Goal: Information Seeking & Learning: Learn about a topic

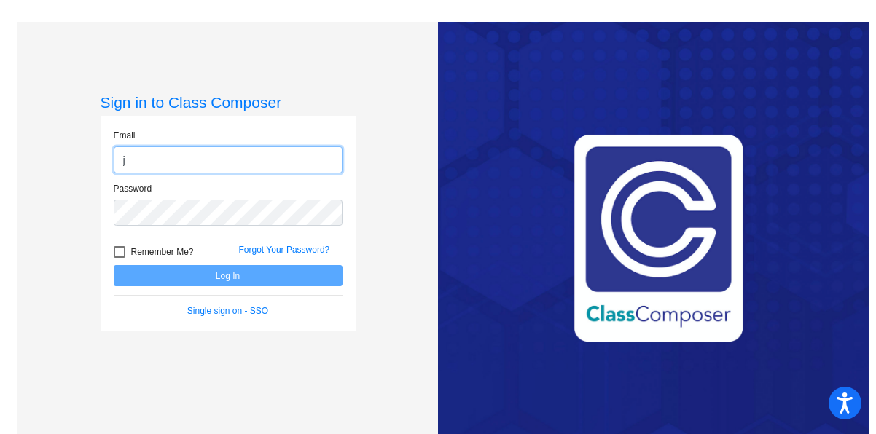
type input "[EMAIL_ADDRESS][DOMAIN_NAME]"
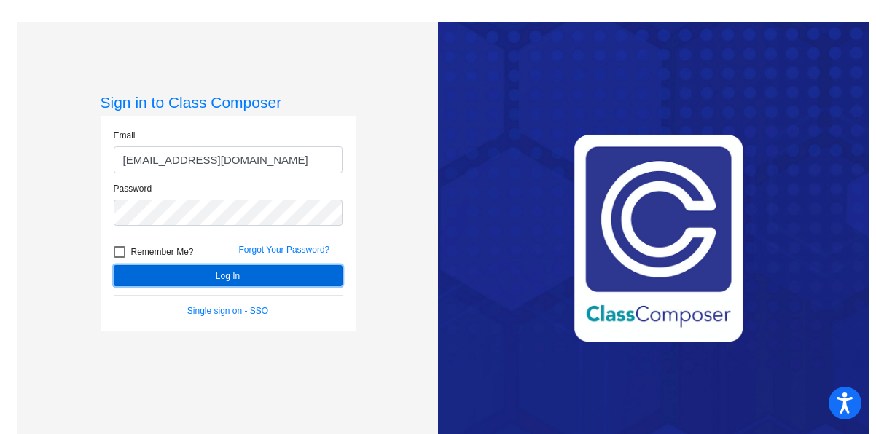
click at [182, 277] on button "Log In" at bounding box center [228, 275] width 229 height 21
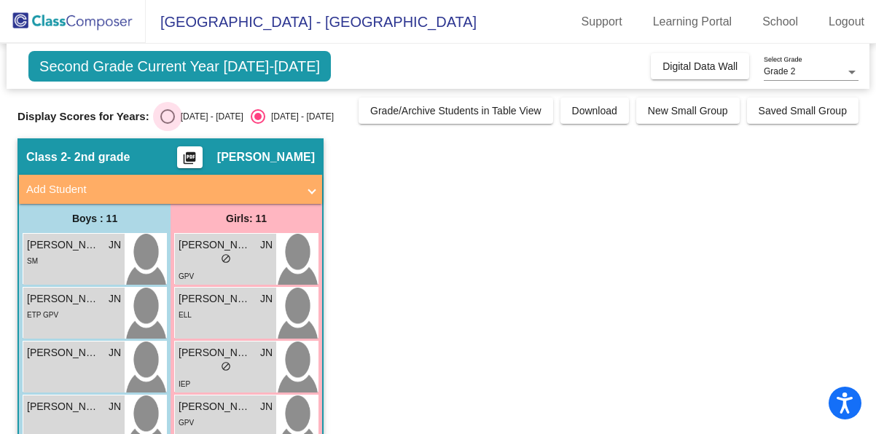
click at [166, 121] on div "Select an option" at bounding box center [167, 116] width 15 height 15
click at [167, 124] on input "[DATE] - [DATE]" at bounding box center [167, 124] width 1 height 1
radio input "true"
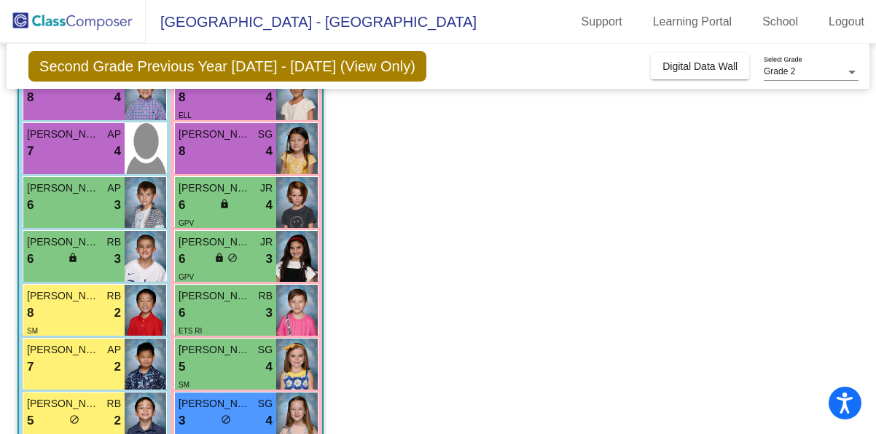
scroll to position [280, 0]
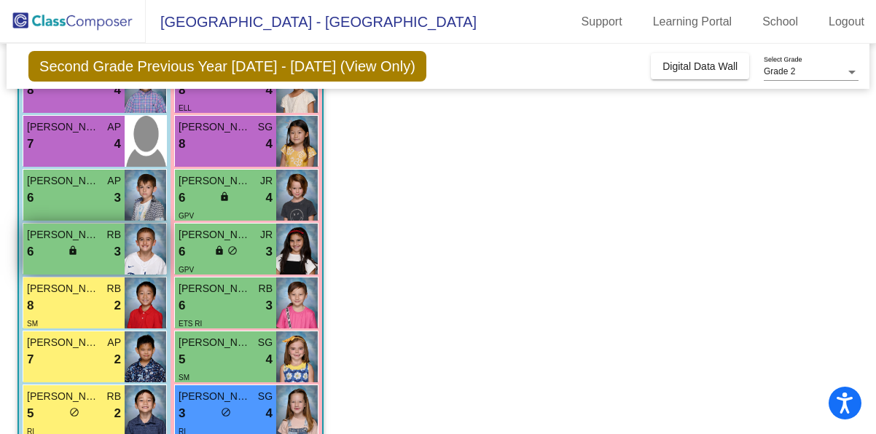
click at [80, 241] on span "[PERSON_NAME]" at bounding box center [63, 234] width 73 height 15
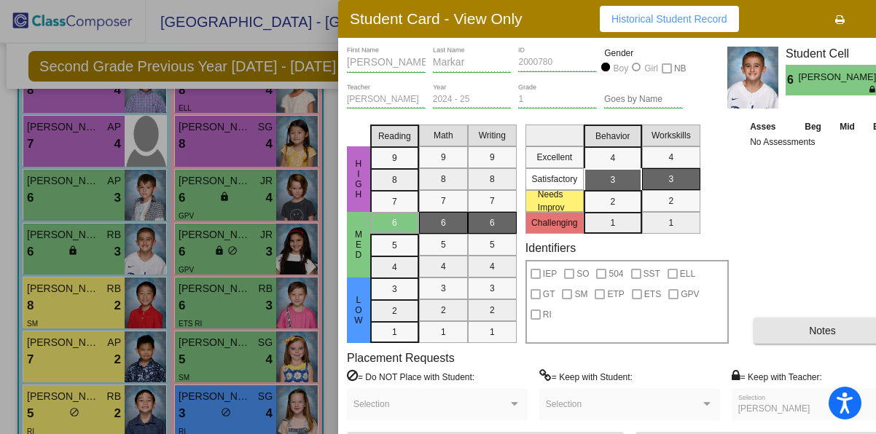
click at [800, 336] on button "Notes" at bounding box center [822, 331] width 138 height 26
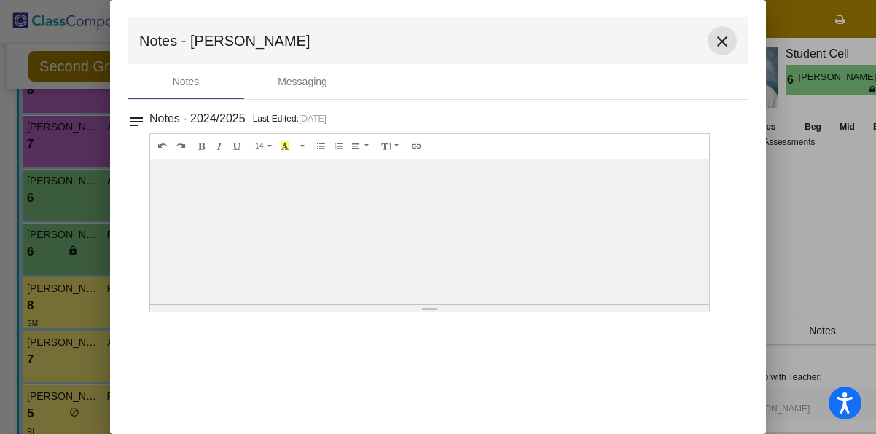
click at [719, 45] on mat-icon "close" at bounding box center [721, 41] width 17 height 17
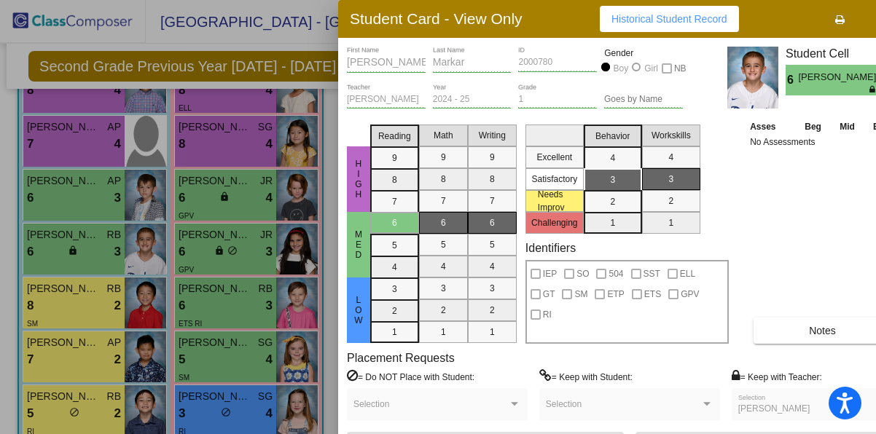
click at [92, 403] on div at bounding box center [438, 217] width 876 height 434
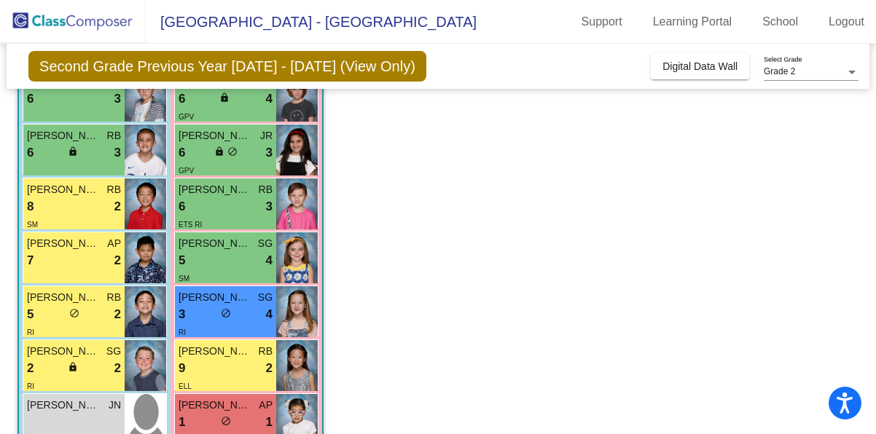
scroll to position [415, 0]
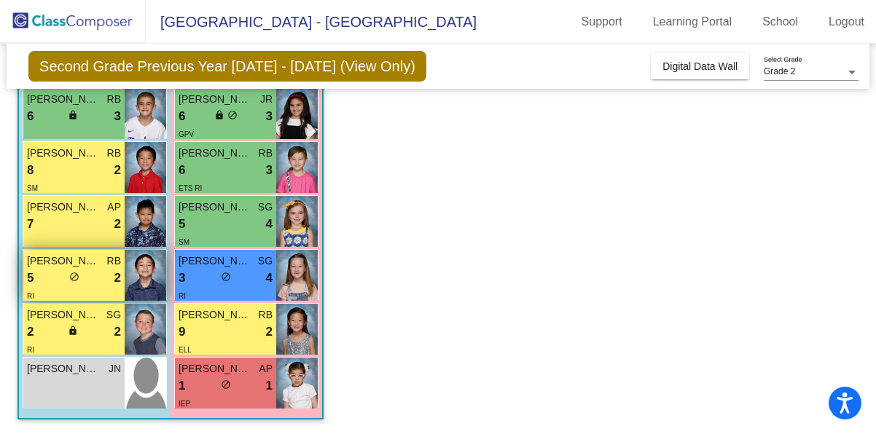
click at [64, 266] on span "[PERSON_NAME] [PERSON_NAME]" at bounding box center [63, 261] width 73 height 15
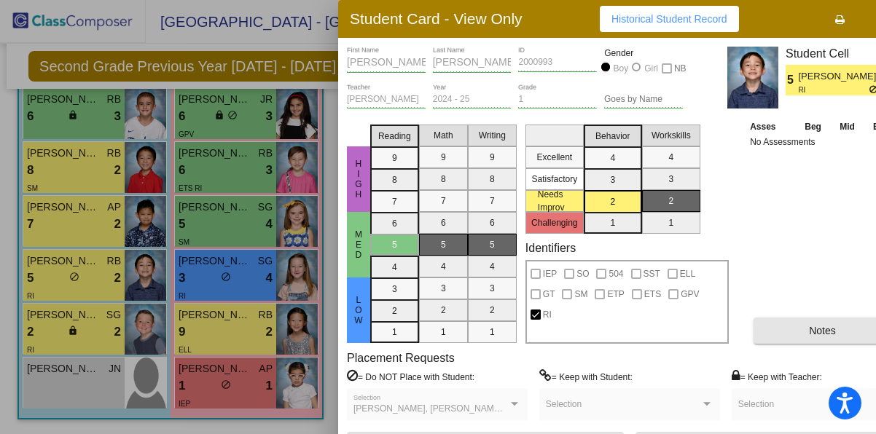
click at [818, 333] on span "Notes" at bounding box center [822, 331] width 27 height 12
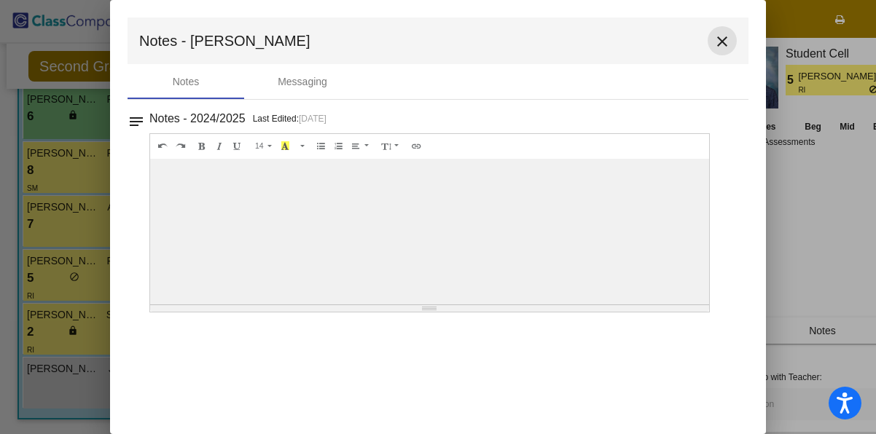
click at [717, 39] on mat-icon "close" at bounding box center [721, 41] width 17 height 17
